Goal: Transaction & Acquisition: Purchase product/service

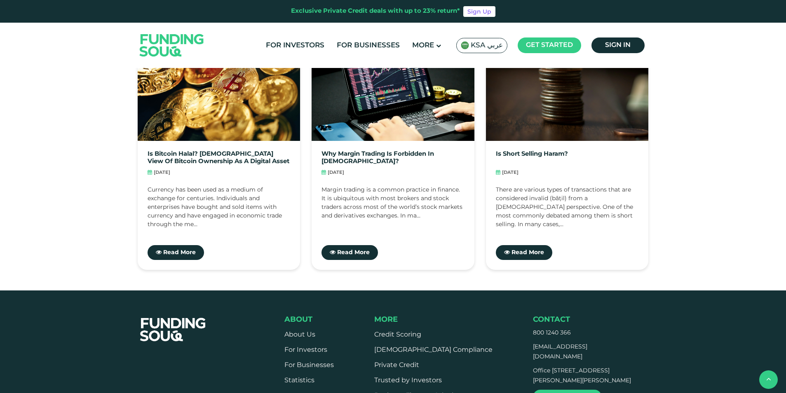
scroll to position [2967, 0]
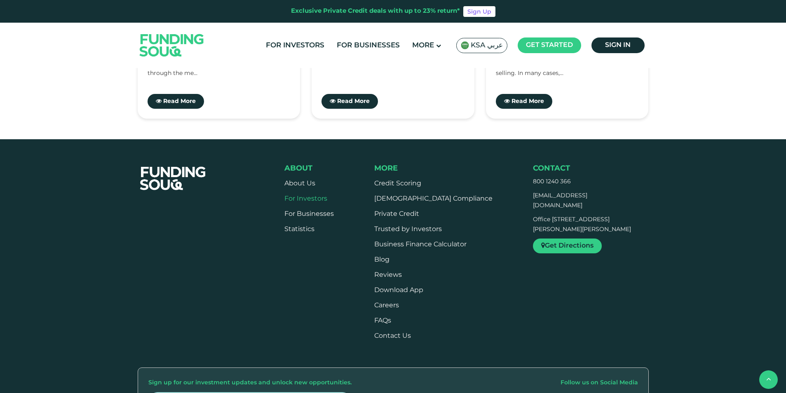
click at [307, 196] on link "For Investors" at bounding box center [305, 199] width 43 height 6
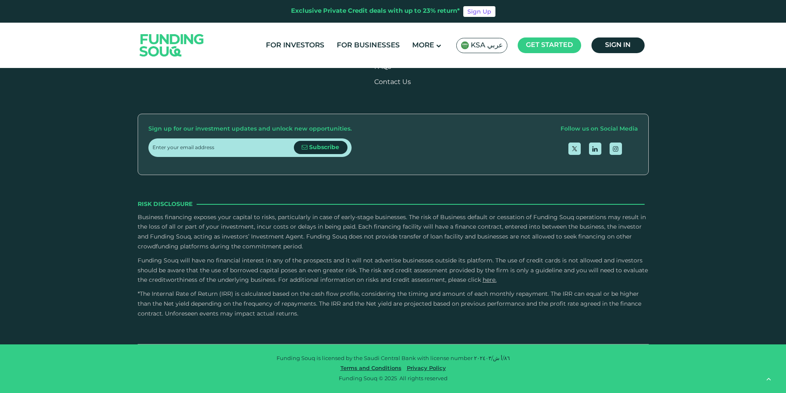
scroll to position [1525, 0]
type tc-range-slider "30000"
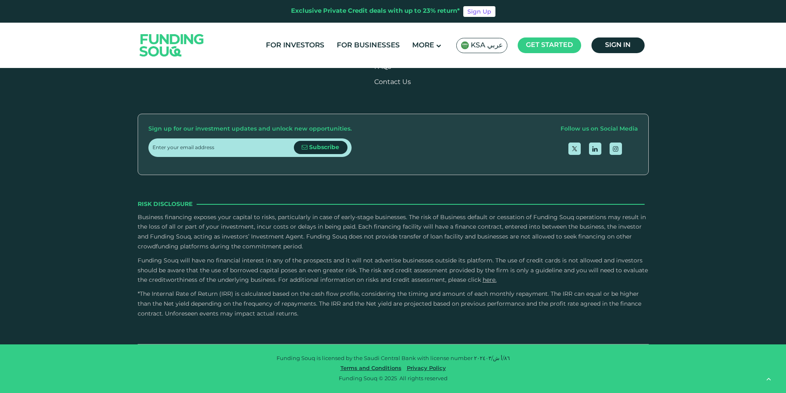
type tc-range-slider "10000"
drag, startPoint x: 412, startPoint y: 246, endPoint x: 279, endPoint y: 249, distance: 132.7
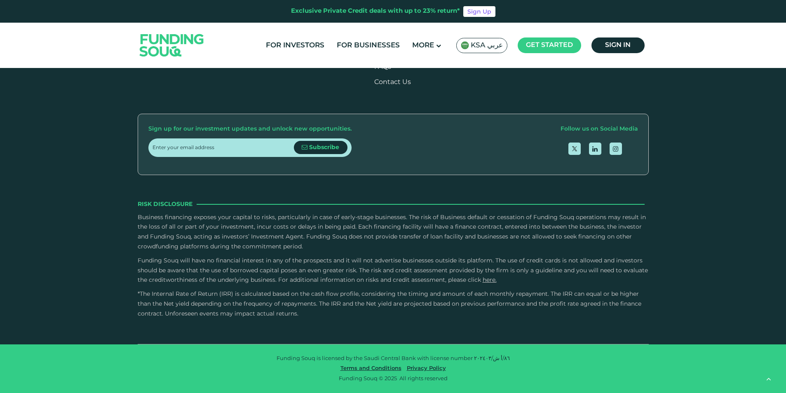
type tc-range-slider "1"
drag, startPoint x: 447, startPoint y: 248, endPoint x: 210, endPoint y: 243, distance: 236.6
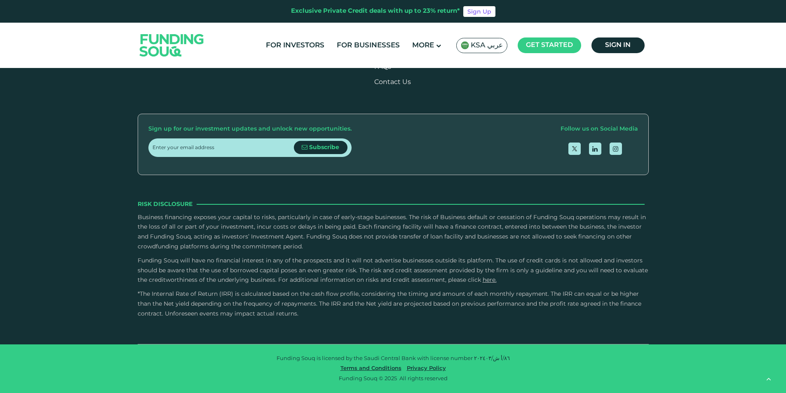
scroll to position [2143, 0]
click at [219, 14] on div "Credit History and Risk" at bounding box center [196, 8] width 89 height 11
click at [0, 0] on input "Credit History and Risk" at bounding box center [0, 0] width 0 height 0
drag, startPoint x: 412, startPoint y: 129, endPoint x: 467, endPoint y: 131, distance: 54.4
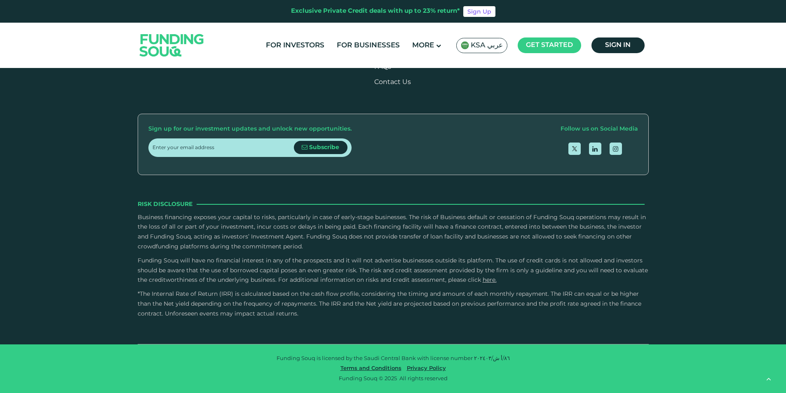
drag, startPoint x: 467, startPoint y: 131, endPoint x: 465, endPoint y: 136, distance: 5.5
drag, startPoint x: 468, startPoint y: 131, endPoint x: 413, endPoint y: 130, distance: 55.7
copy li "Income Generation"
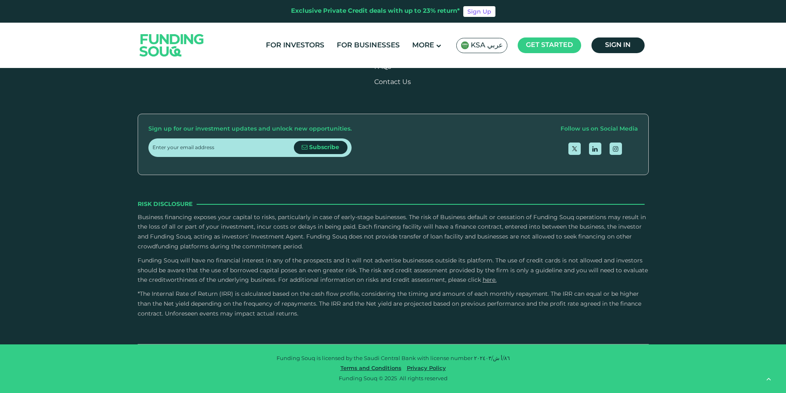
scroll to position [1690, 0]
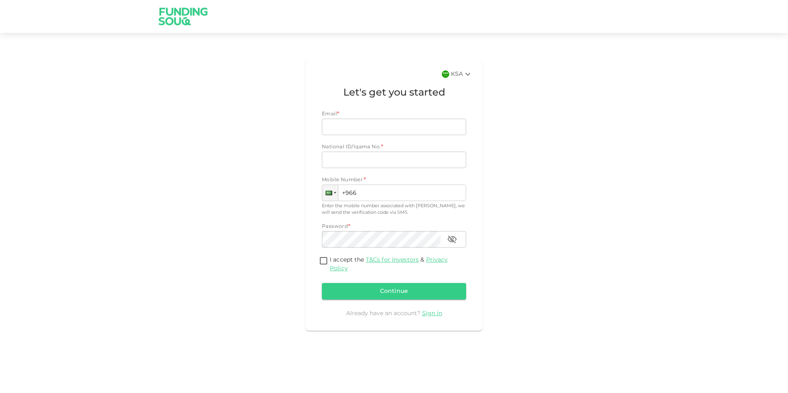
type input "[EMAIL_ADDRESS][DOMAIN_NAME]"
click at [461, 76] on div "KSA" at bounding box center [462, 74] width 22 height 10
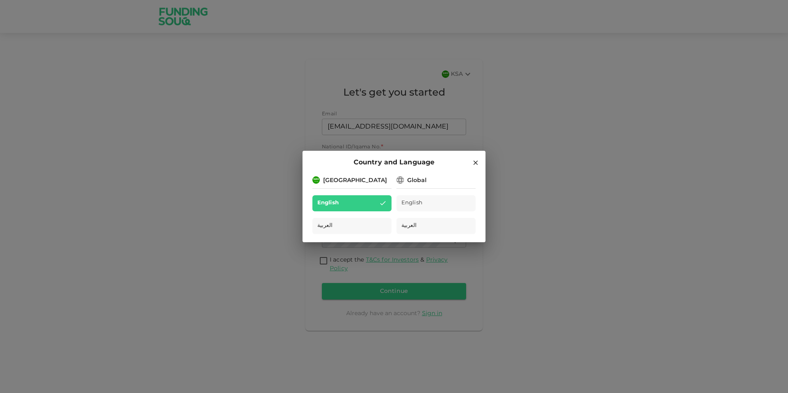
click at [344, 183] on div "Saudi Arabia" at bounding box center [355, 180] width 64 height 9
click at [473, 164] on icon at bounding box center [475, 162] width 7 height 7
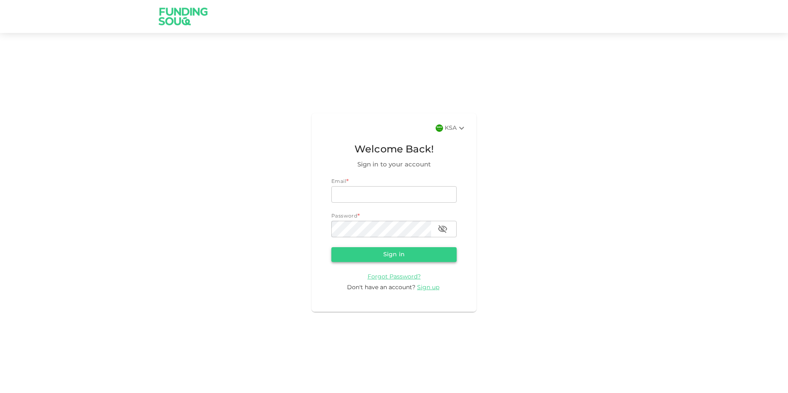
type input "[EMAIL_ADDRESS][DOMAIN_NAME]"
click at [400, 255] on button "Sign in" at bounding box center [393, 254] width 125 height 15
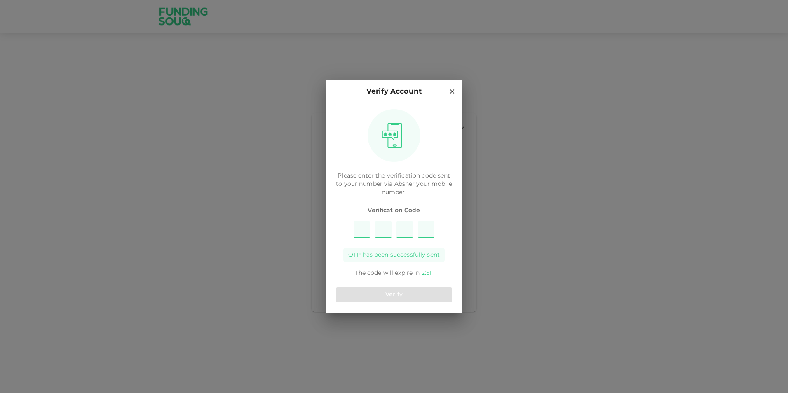
type input "3"
type input "8"
type input "7"
type input "9"
click at [400, 294] on button "Verify" at bounding box center [394, 294] width 116 height 15
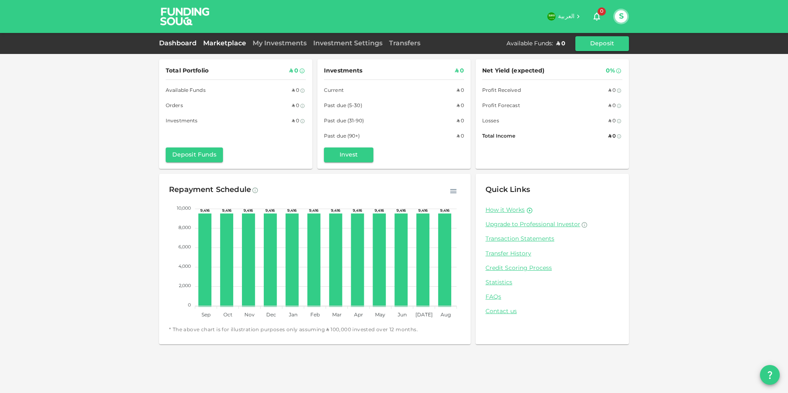
click at [214, 45] on link "Marketplace" at bounding box center [224, 43] width 49 height 6
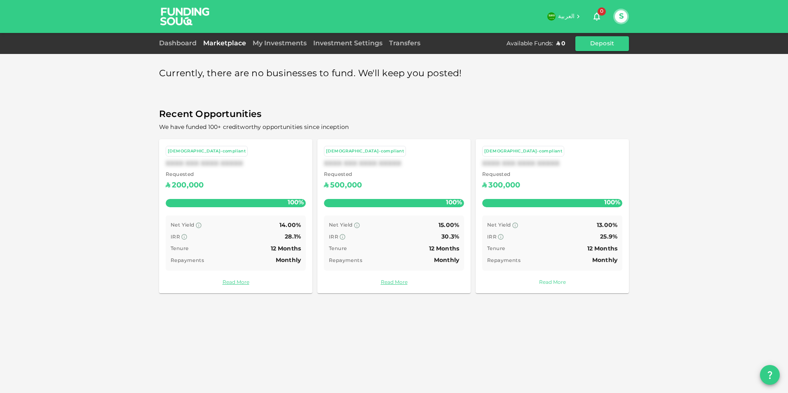
click at [549, 283] on link "Read More" at bounding box center [552, 283] width 140 height 8
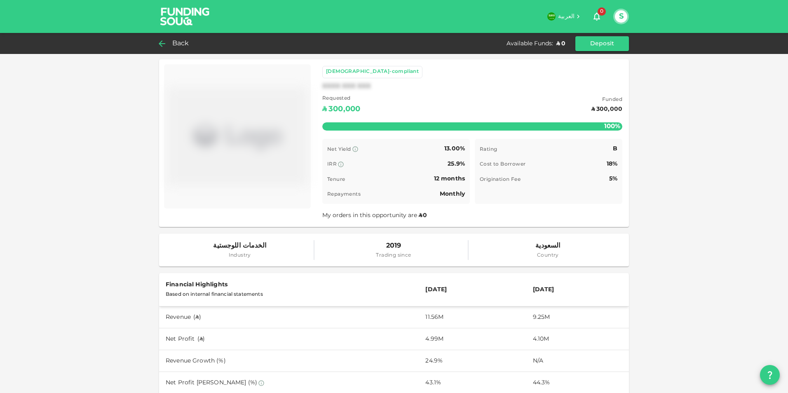
click at [163, 43] on icon at bounding box center [162, 44] width 10 height 10
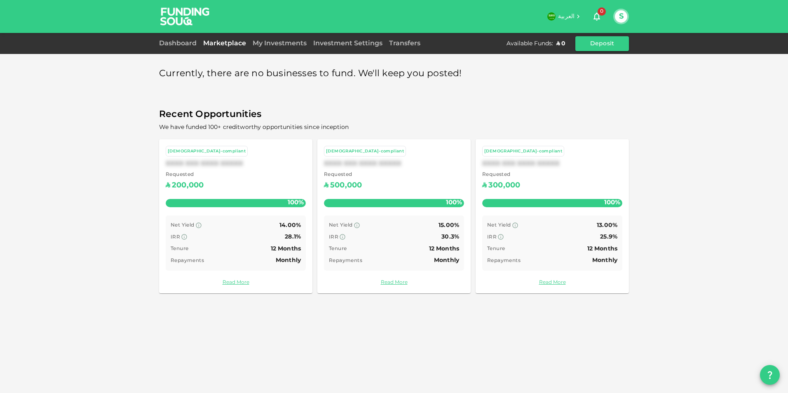
click at [619, 16] on button "S" at bounding box center [621, 16] width 12 height 12
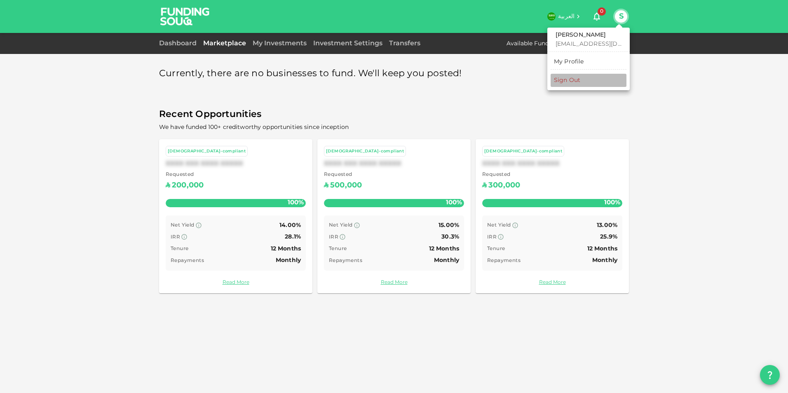
click at [568, 82] on div "Sign Out" at bounding box center [567, 80] width 26 height 8
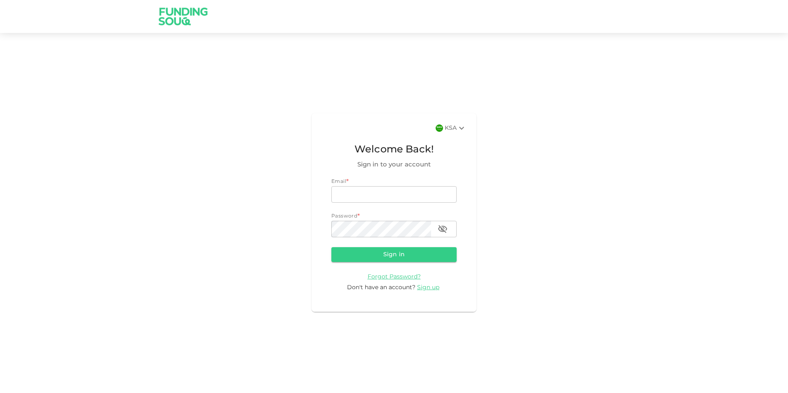
type input "[EMAIL_ADDRESS][DOMAIN_NAME]"
